Goal: Task Accomplishment & Management: Manage account settings

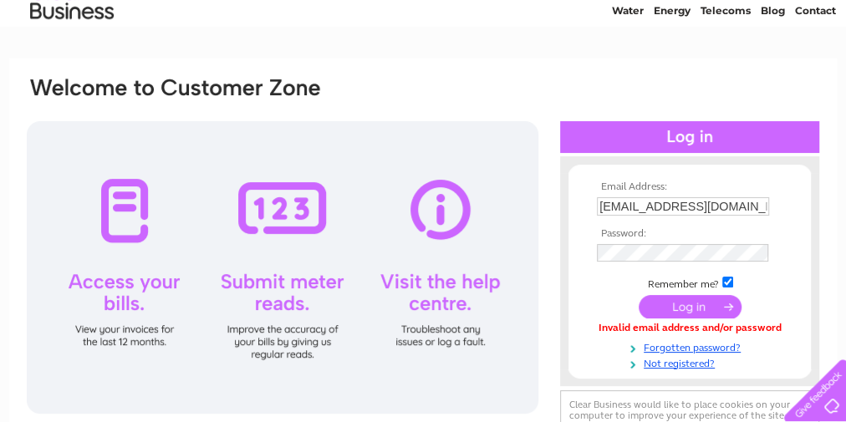
click at [665, 312] on input "submit" at bounding box center [690, 306] width 103 height 23
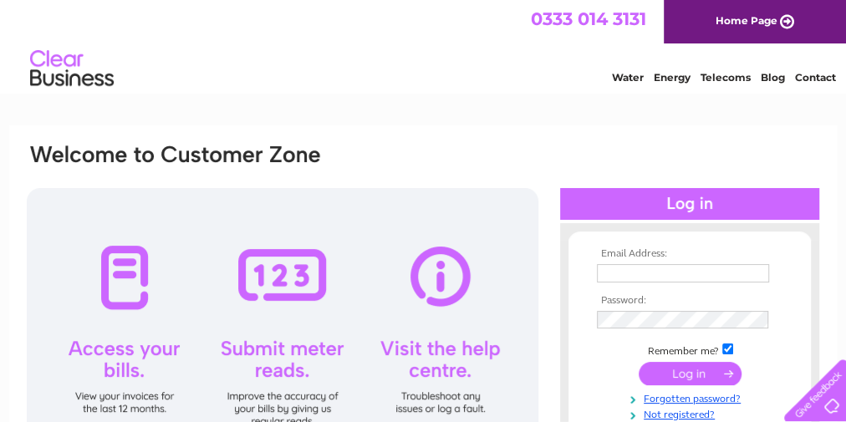
type input "[EMAIL_ADDRESS][DOMAIN_NAME]"
click at [673, 370] on input "submit" at bounding box center [690, 373] width 103 height 23
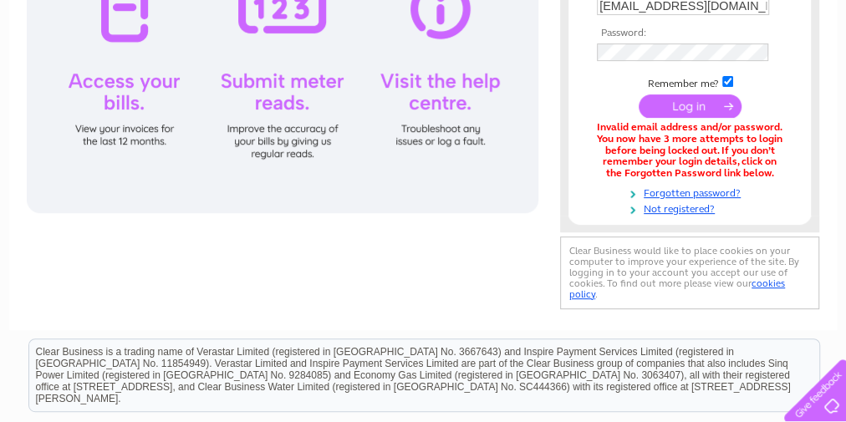
scroll to position [134, 0]
